Goal: Information Seeking & Learning: Learn about a topic

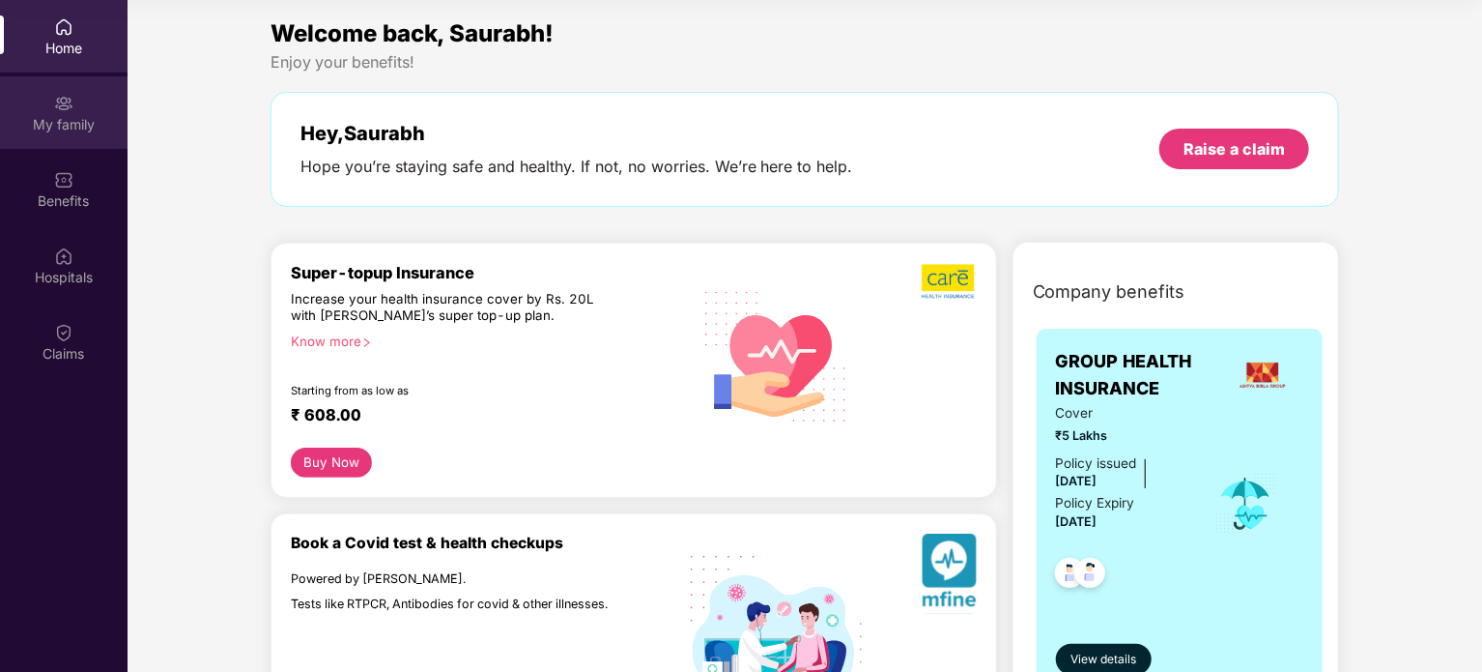
click at [83, 103] on div "My family" at bounding box center [64, 112] width 128 height 72
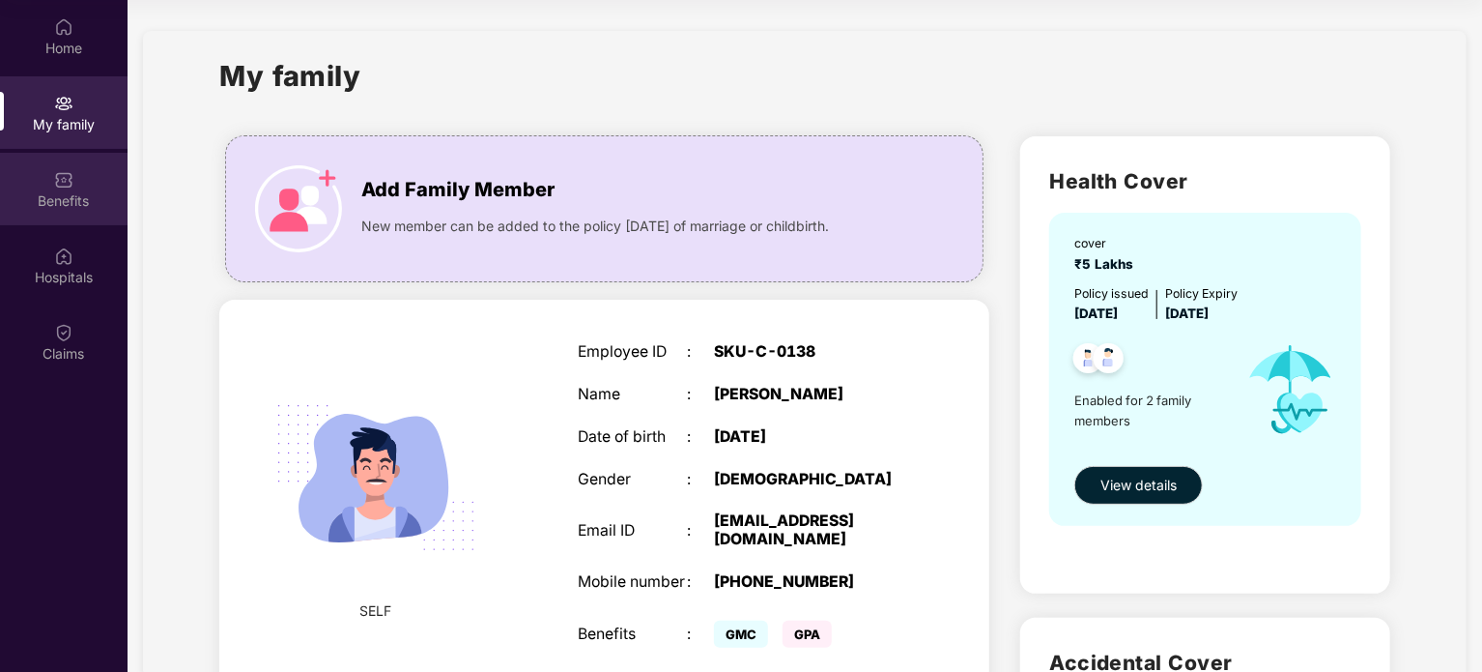
click at [63, 216] on div "Benefits" at bounding box center [64, 189] width 128 height 72
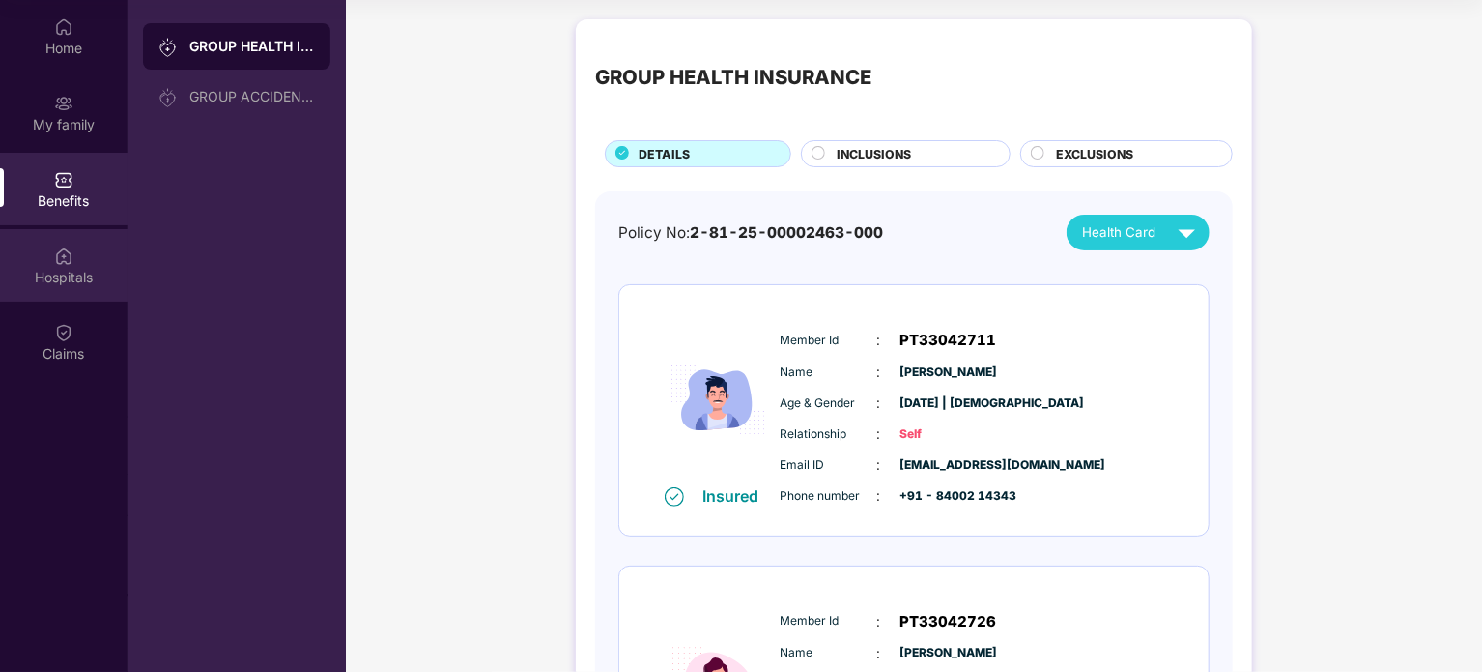
click at [70, 280] on div "Hospitals" at bounding box center [64, 277] width 128 height 19
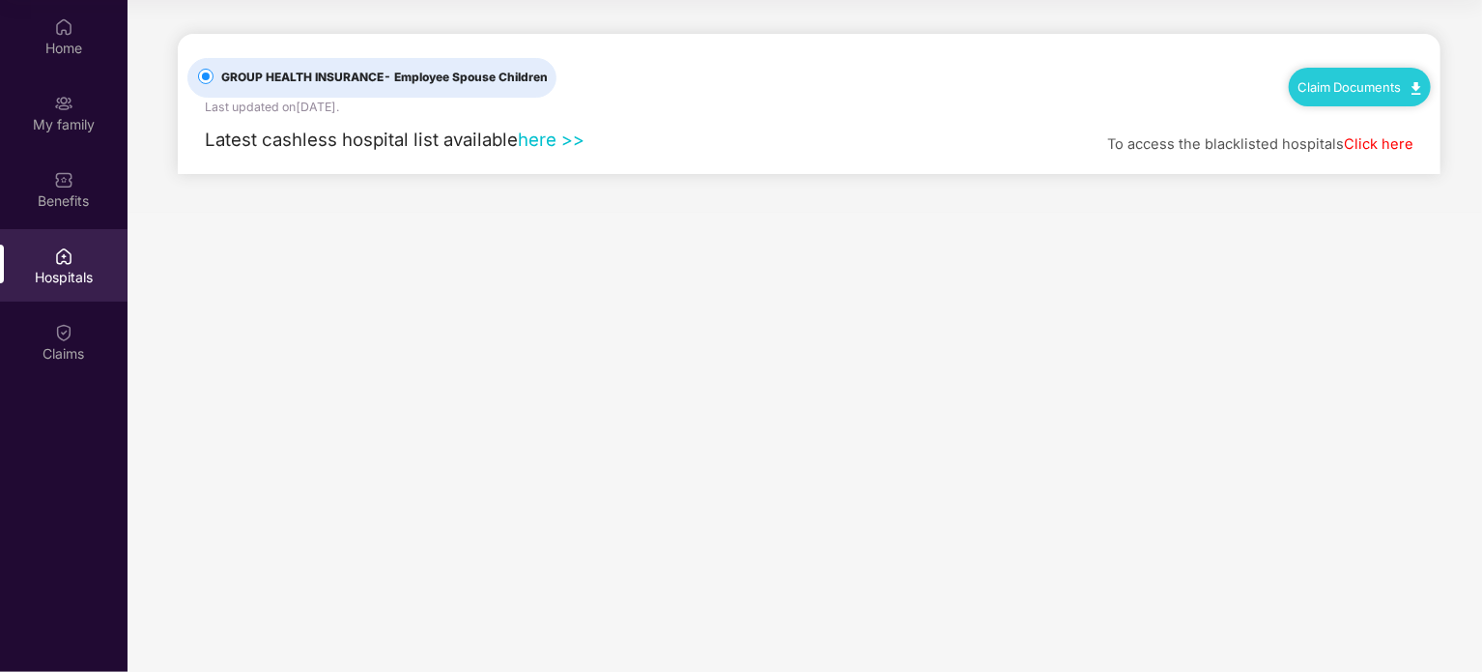
click at [548, 140] on link "here >>" at bounding box center [551, 139] width 67 height 21
click at [62, 23] on img at bounding box center [63, 26] width 19 height 19
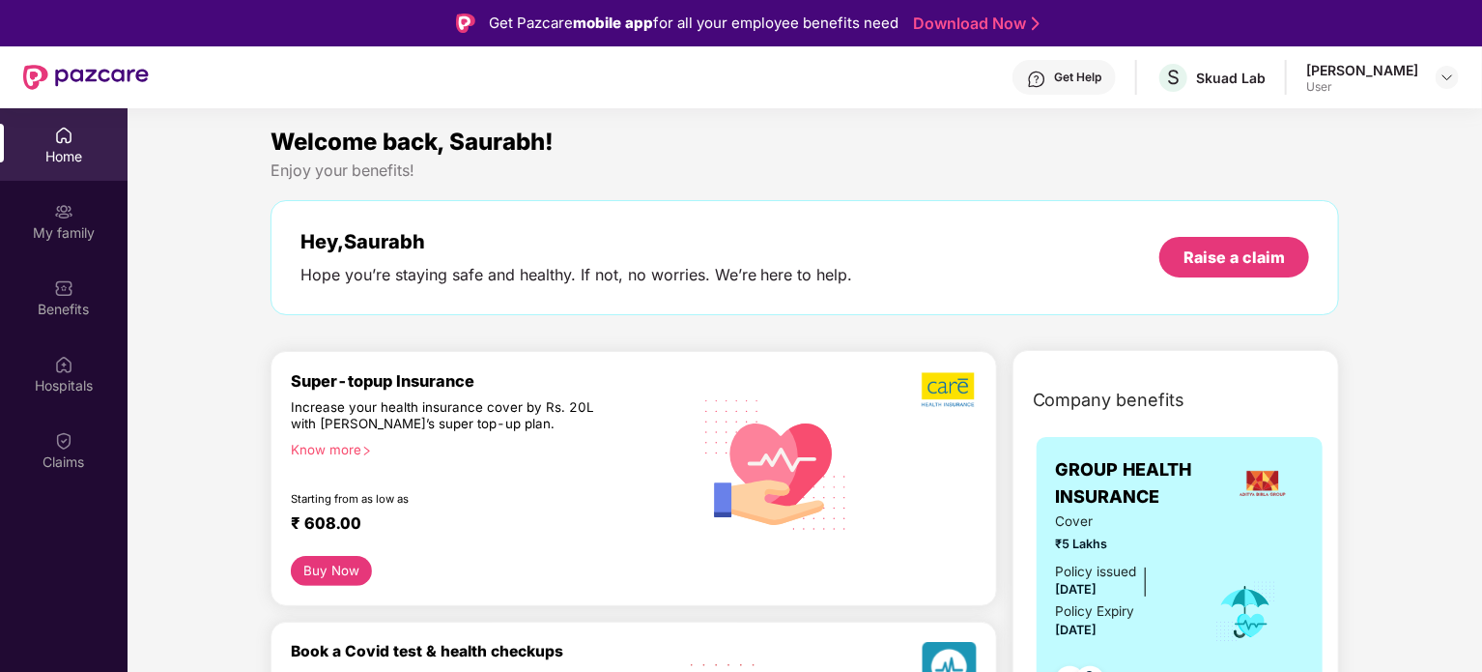
click at [1098, 80] on div "Get Help" at bounding box center [1077, 77] width 47 height 15
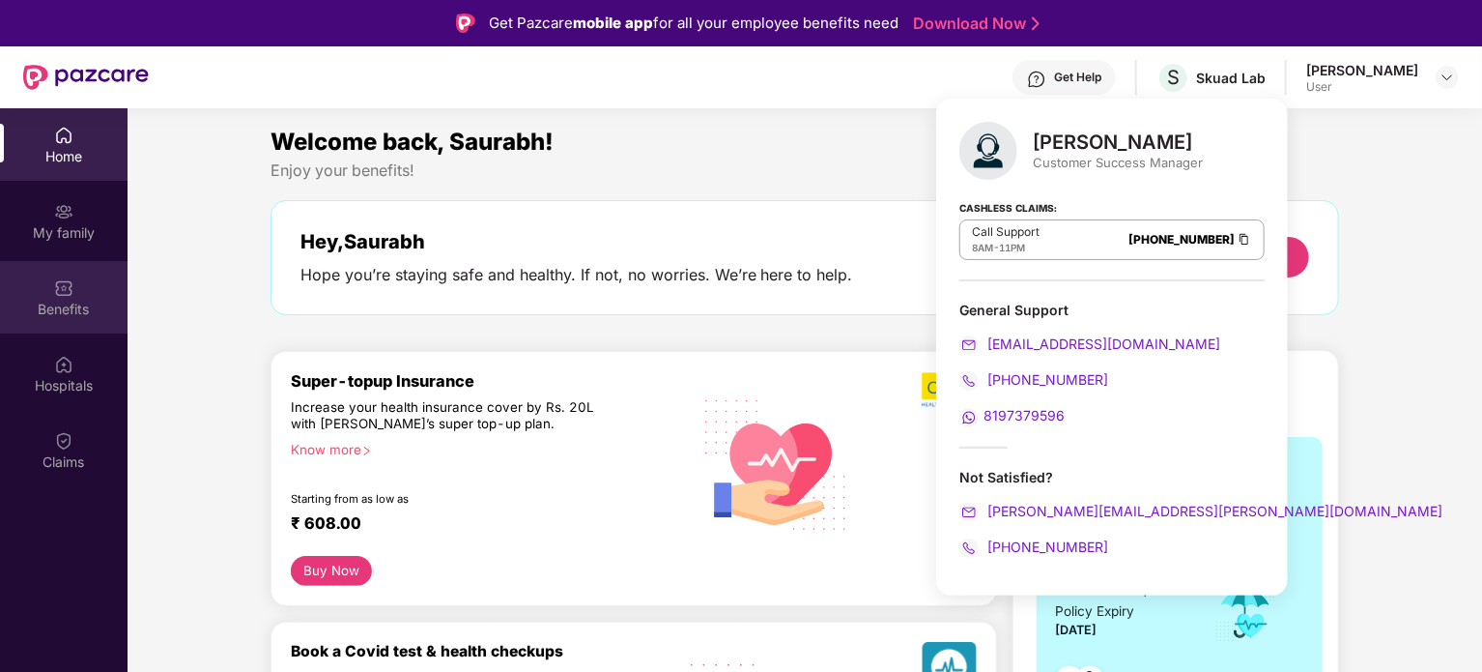
click at [62, 302] on div "Benefits" at bounding box center [64, 309] width 128 height 19
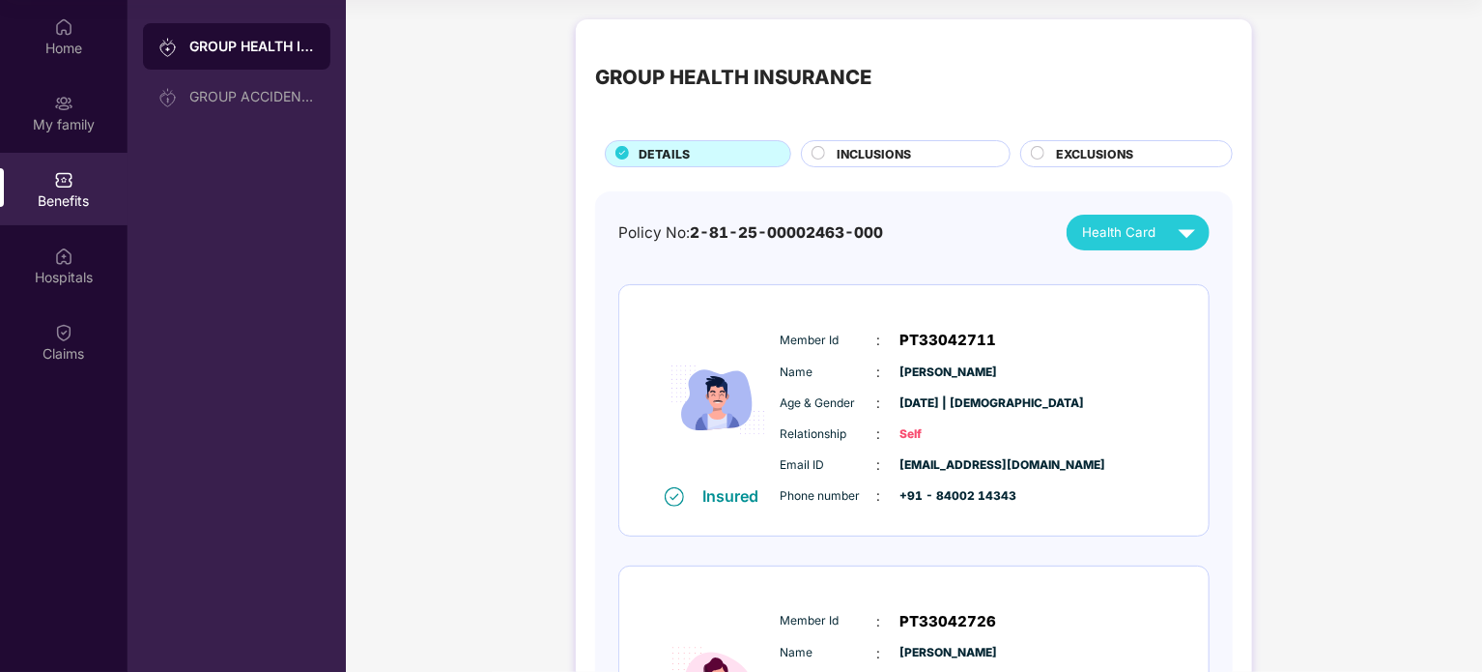
drag, startPoint x: 943, startPoint y: 151, endPoint x: 858, endPoint y: 162, distance: 85.8
click at [943, 151] on div "INCLUSIONS" at bounding box center [913, 155] width 173 height 21
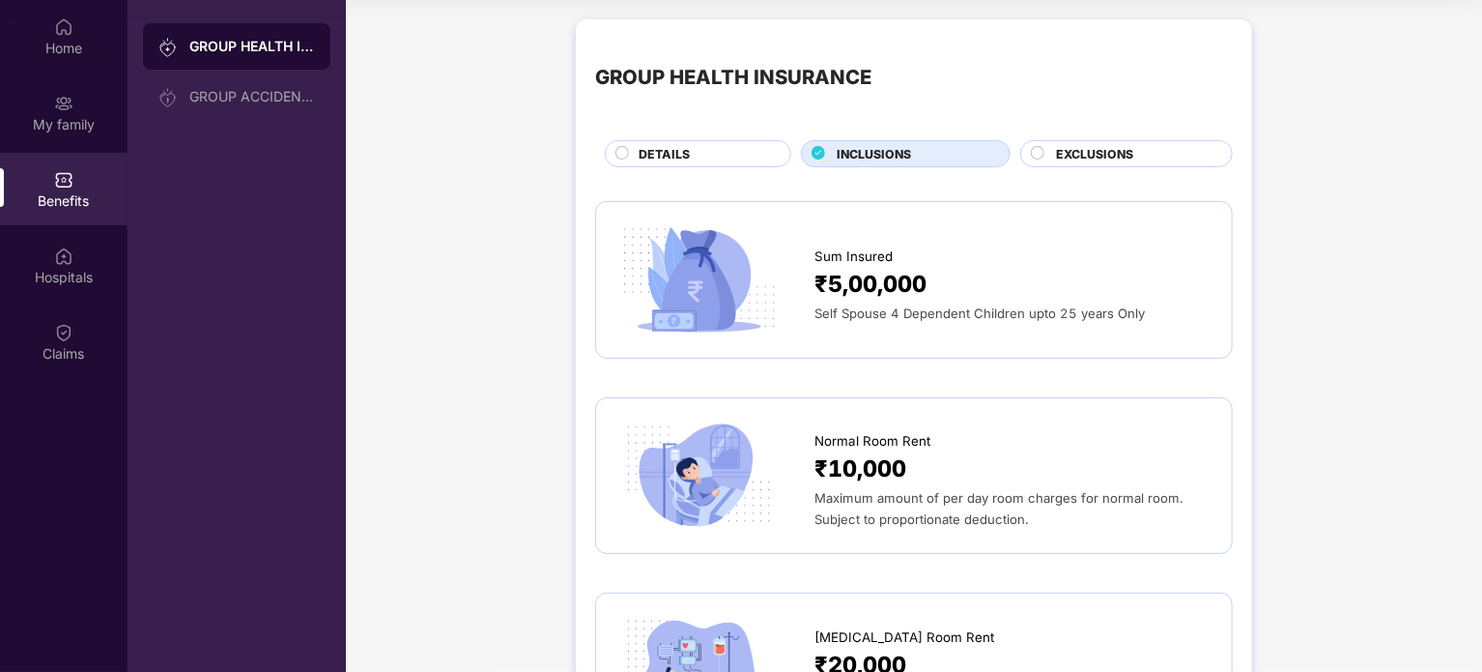
drag, startPoint x: 1105, startPoint y: 143, endPoint x: 1079, endPoint y: 148, distance: 26.5
click at [1105, 143] on div "EXCLUSIONS" at bounding box center [1127, 153] width 213 height 27
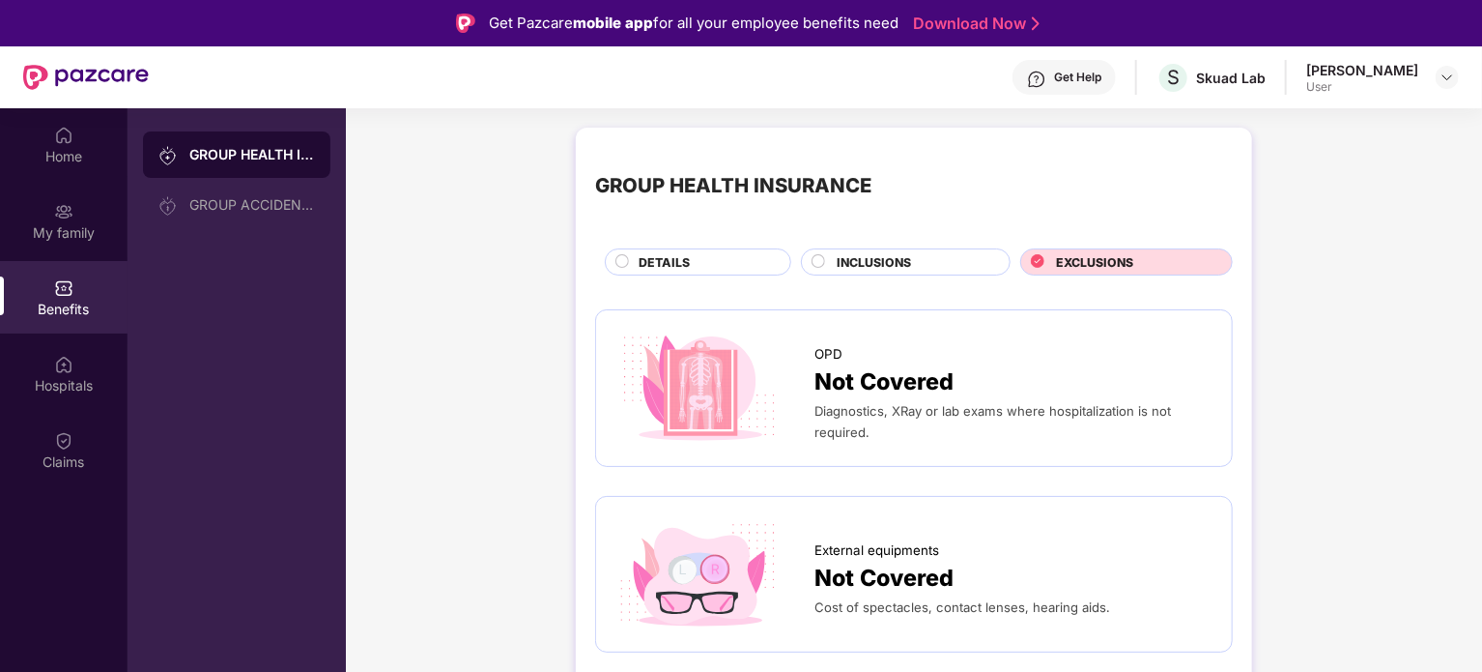
click at [819, 258] on circle at bounding box center [819, 261] width 13 height 13
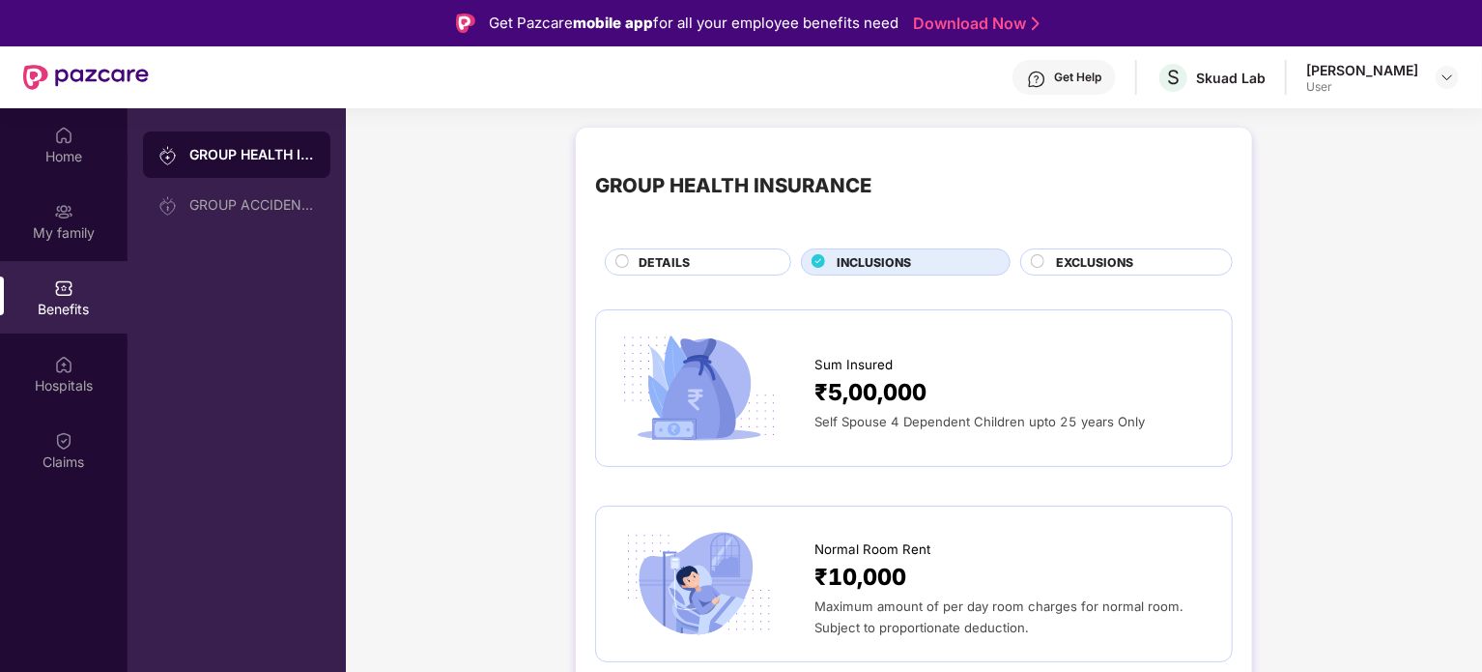
click at [1101, 79] on div "Get Help" at bounding box center [1077, 77] width 47 height 15
click at [842, 83] on div "Get Help S Skuad Lab Saurabh Kamal User" at bounding box center [804, 77] width 1310 height 62
click at [1080, 75] on div "Get Help" at bounding box center [1077, 77] width 47 height 15
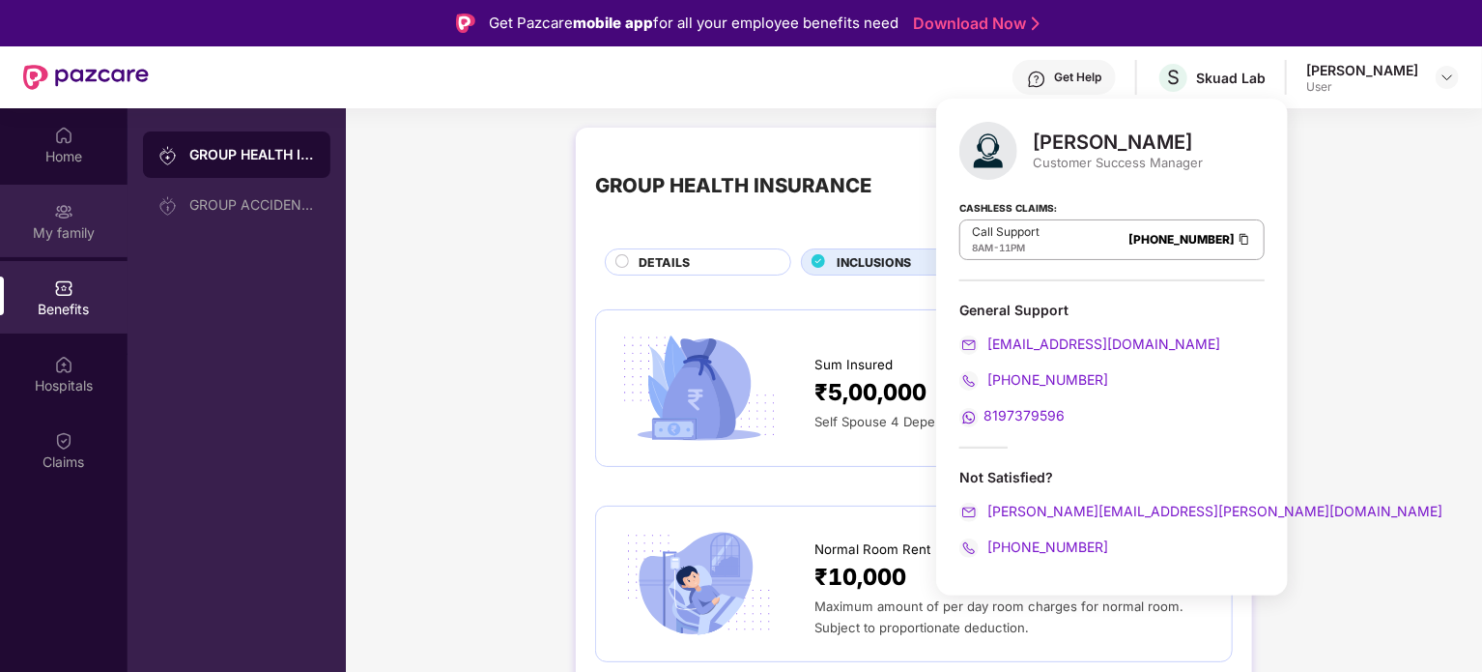
click at [73, 209] on div "My family" at bounding box center [64, 221] width 128 height 72
